Goal: Transaction & Acquisition: Purchase product/service

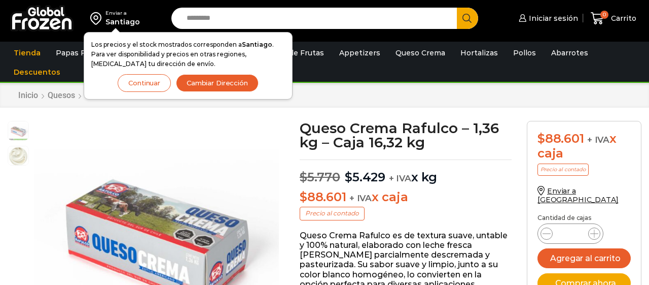
scroll to position [1, 0]
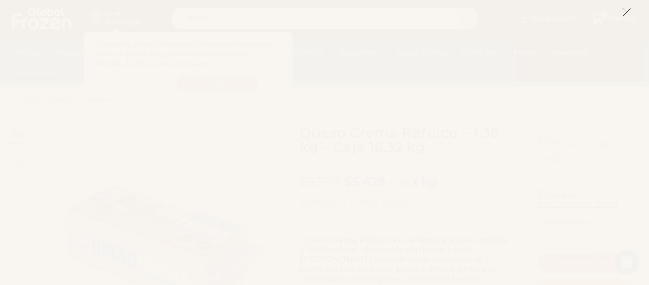
click at [631, 13] on icon at bounding box center [626, 12] width 9 height 9
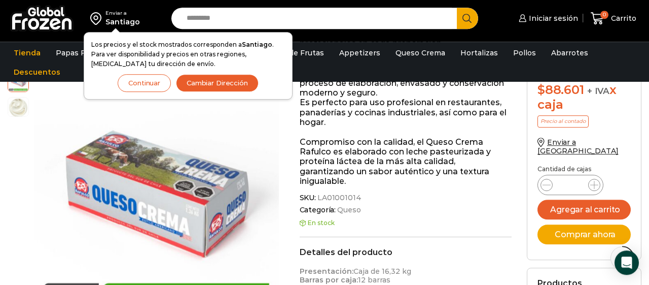
scroll to position [317, 0]
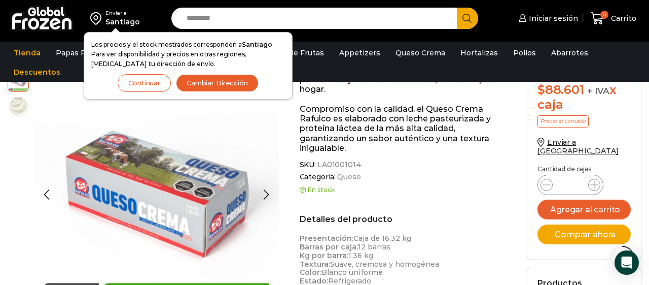
click at [24, 103] on img at bounding box center [18, 106] width 20 height 20
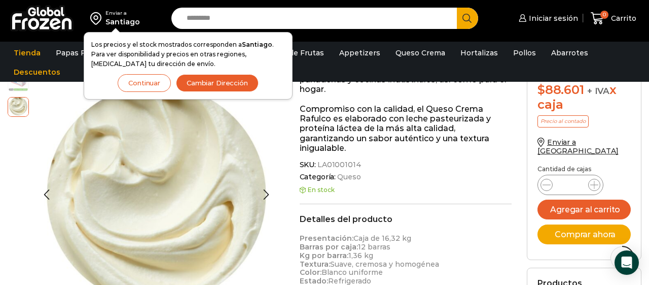
click at [12, 91] on img at bounding box center [18, 81] width 20 height 20
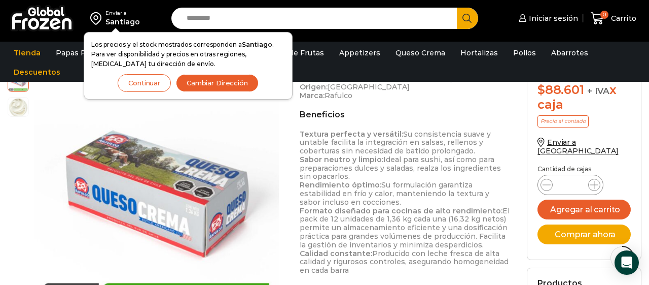
scroll to position [686, 0]
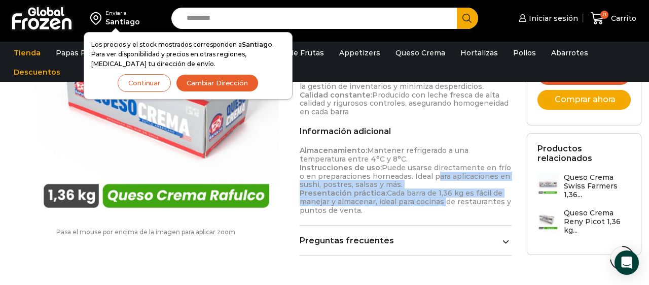
drag, startPoint x: 427, startPoint y: 152, endPoint x: 442, endPoint y: 178, distance: 29.6
click at [442, 178] on p "Almacenamiento: Mantener refrigerado a una temperatura entre 4°C y 8°C. Instruc…" at bounding box center [406, 180] width 212 height 68
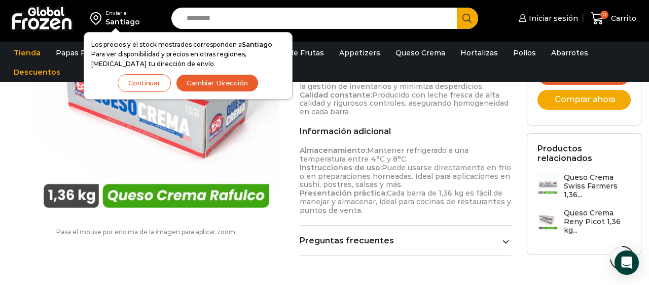
click at [444, 184] on p "Almacenamiento: Mantener refrigerado a una temperatura entre 4°C y 8°C. Instruc…" at bounding box center [406, 180] width 212 height 68
click at [329, 235] on link "Preguntas frecuentes" at bounding box center [406, 240] width 212 height 10
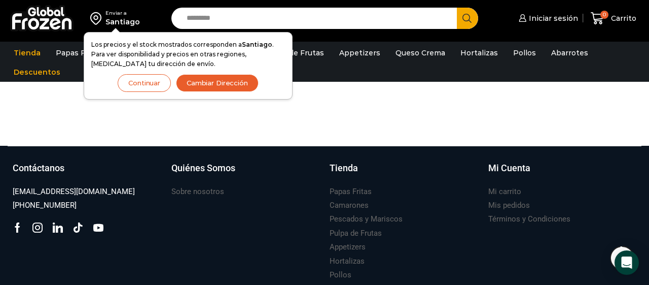
scroll to position [1055, 0]
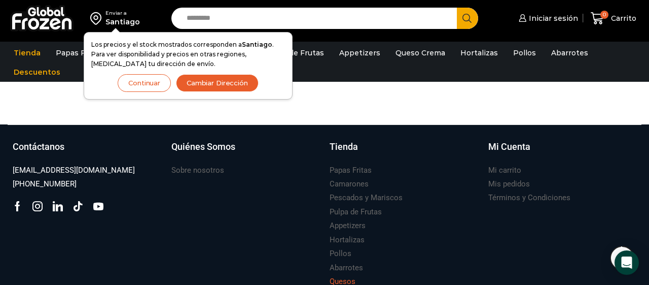
click at [349, 276] on h3 "Quesos" at bounding box center [343, 281] width 26 height 11
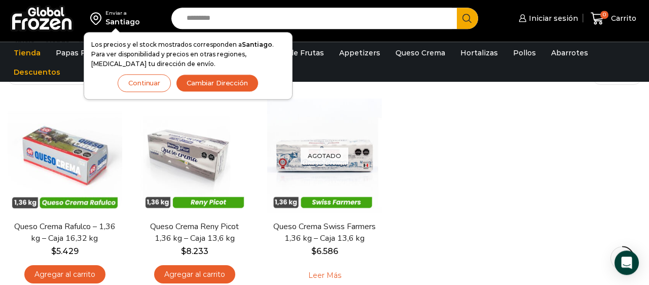
scroll to position [105, 0]
